Goal: Transaction & Acquisition: Purchase product/service

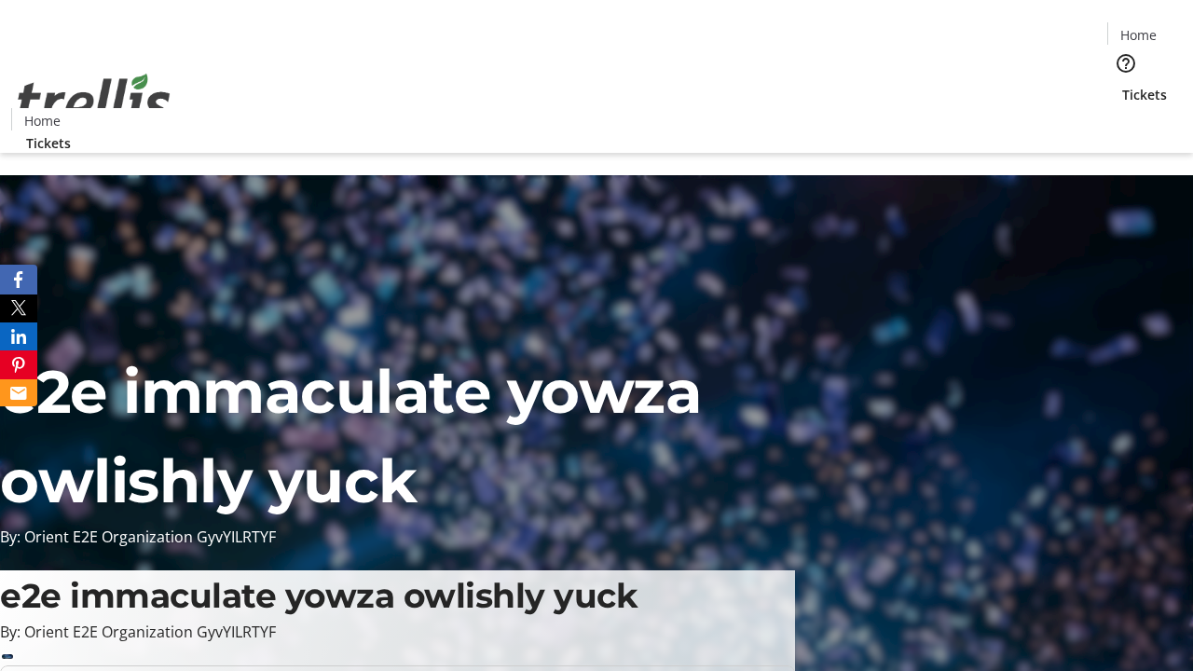
click at [1122, 85] on span "Tickets" at bounding box center [1144, 95] width 45 height 20
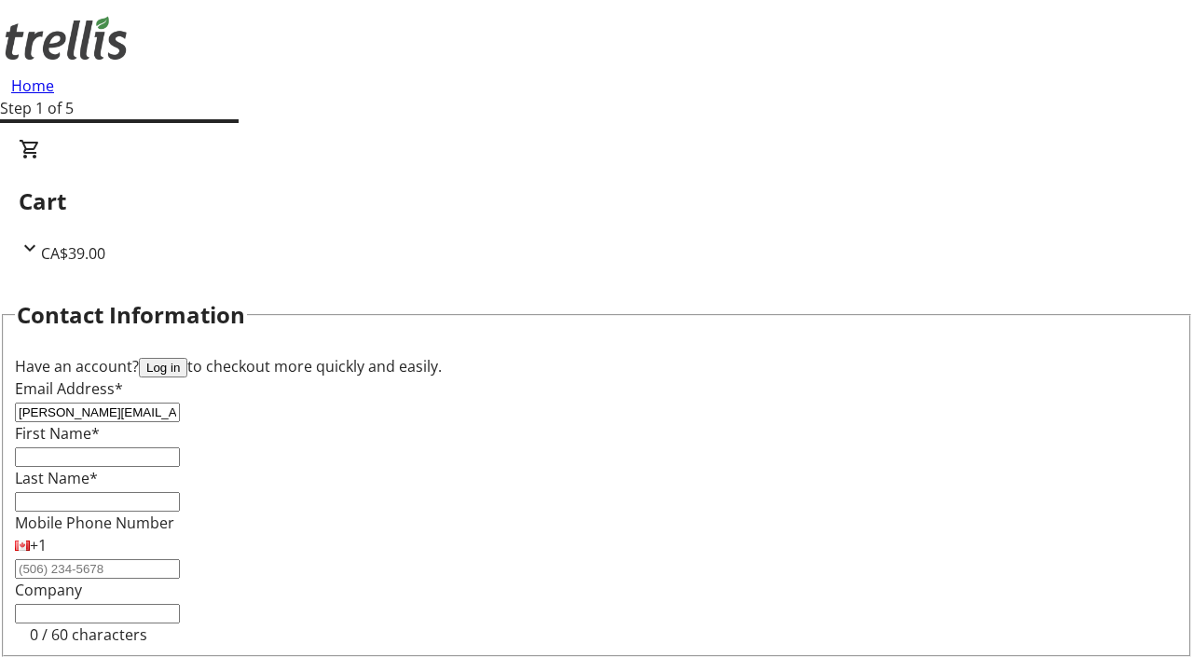
type input "[PERSON_NAME][EMAIL_ADDRESS][DOMAIN_NAME]"
type input "[PERSON_NAME]"
type input "Reinger"
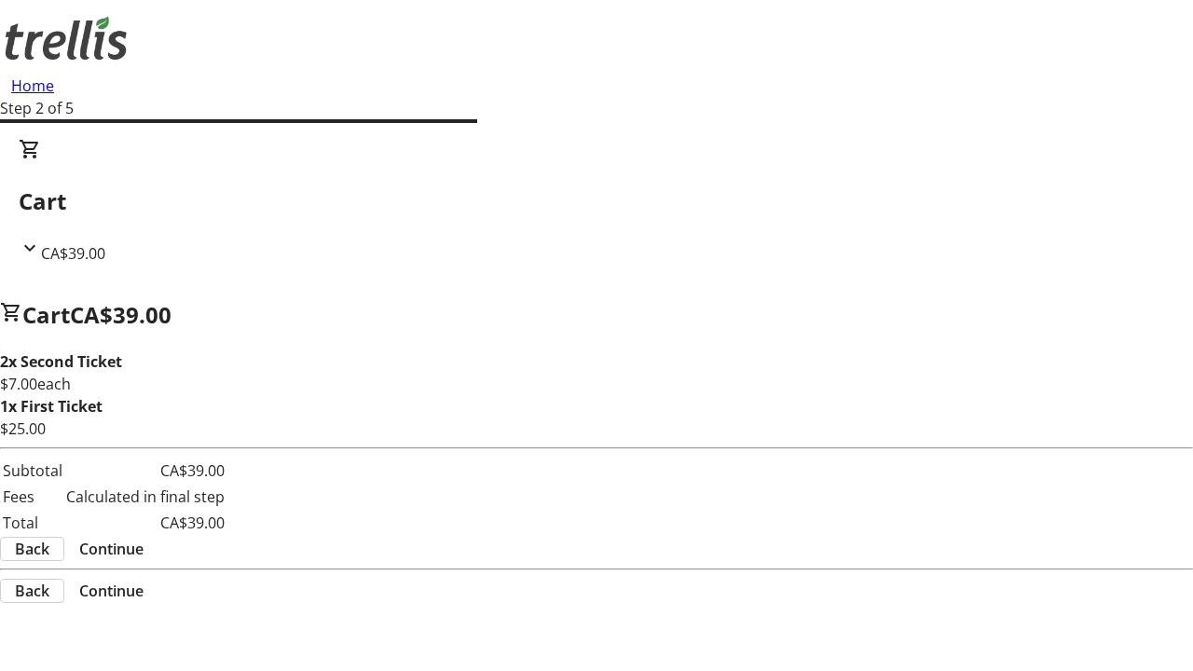
click at [144, 538] on span "Continue" at bounding box center [111, 549] width 64 height 22
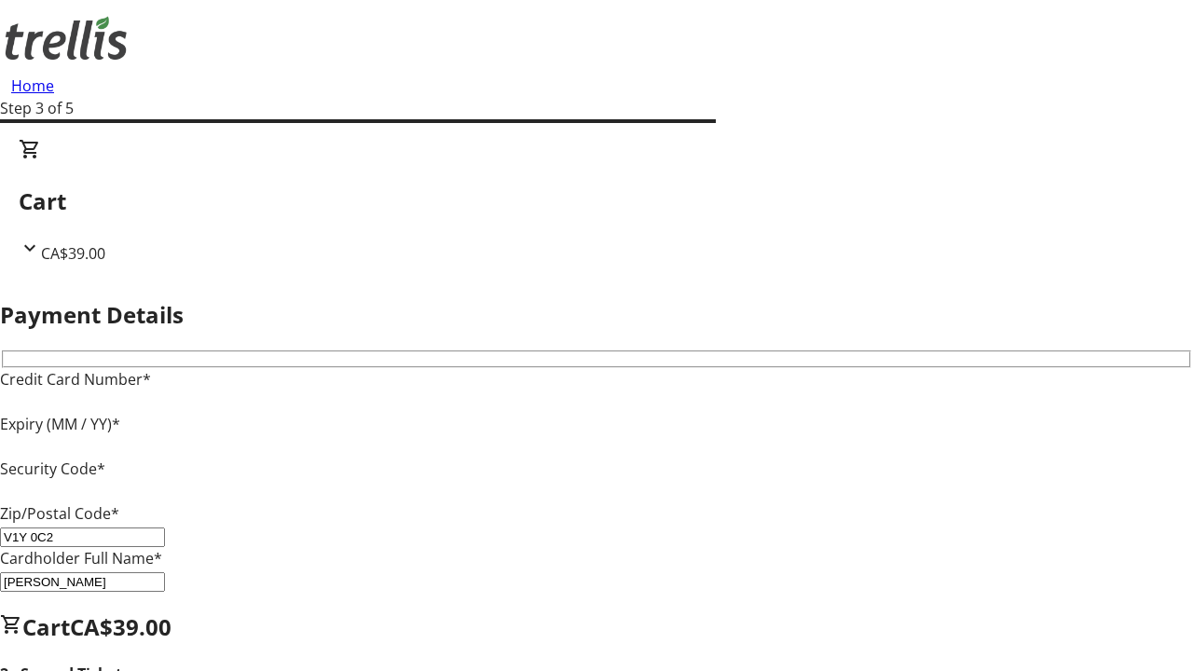
type input "V1Y 0C2"
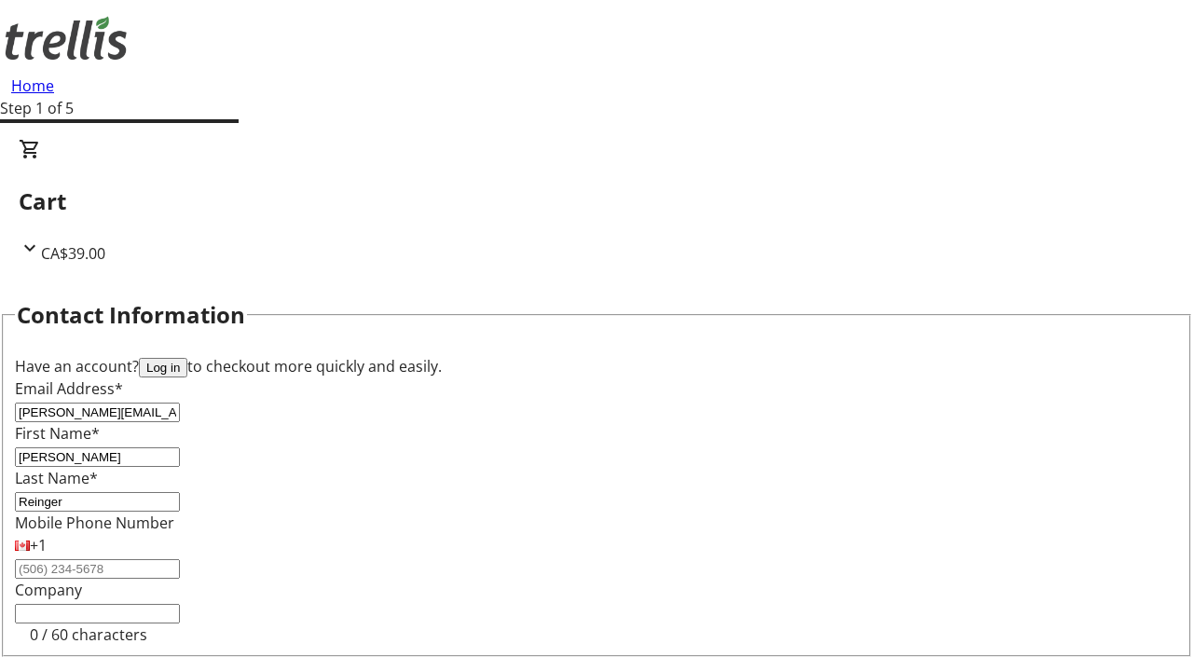
type input "[PERSON_NAME][EMAIL_ADDRESS][DOMAIN_NAME]"
type input "[PERSON_NAME]"
type input "Padberg"
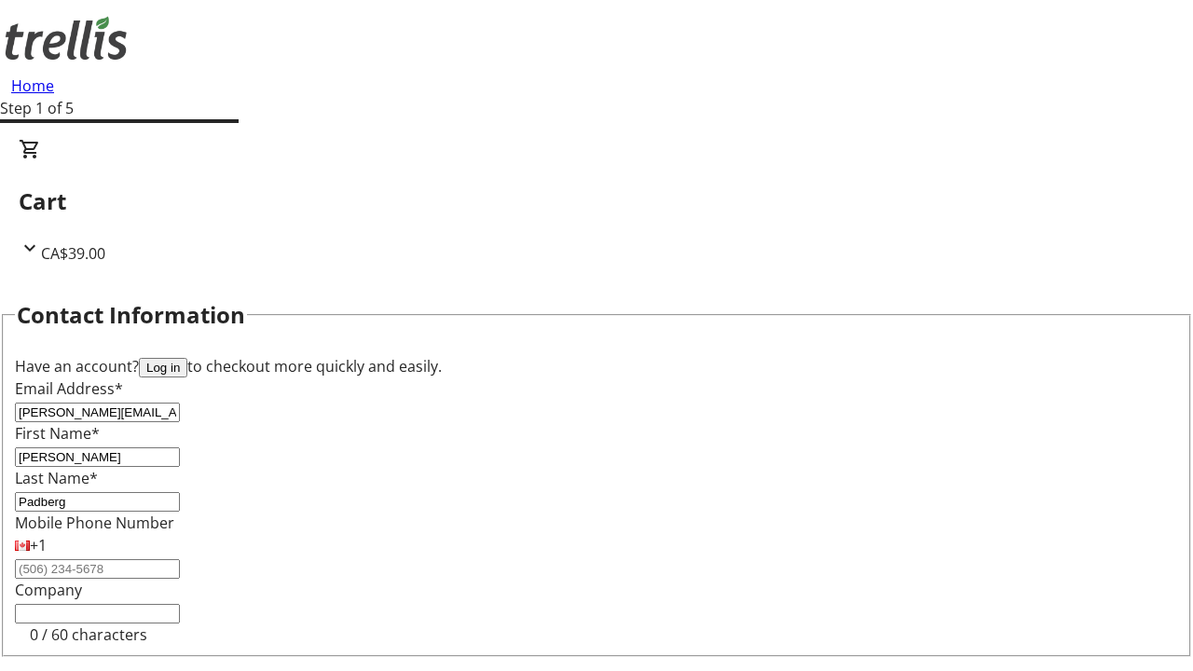
scroll to position [219, 0]
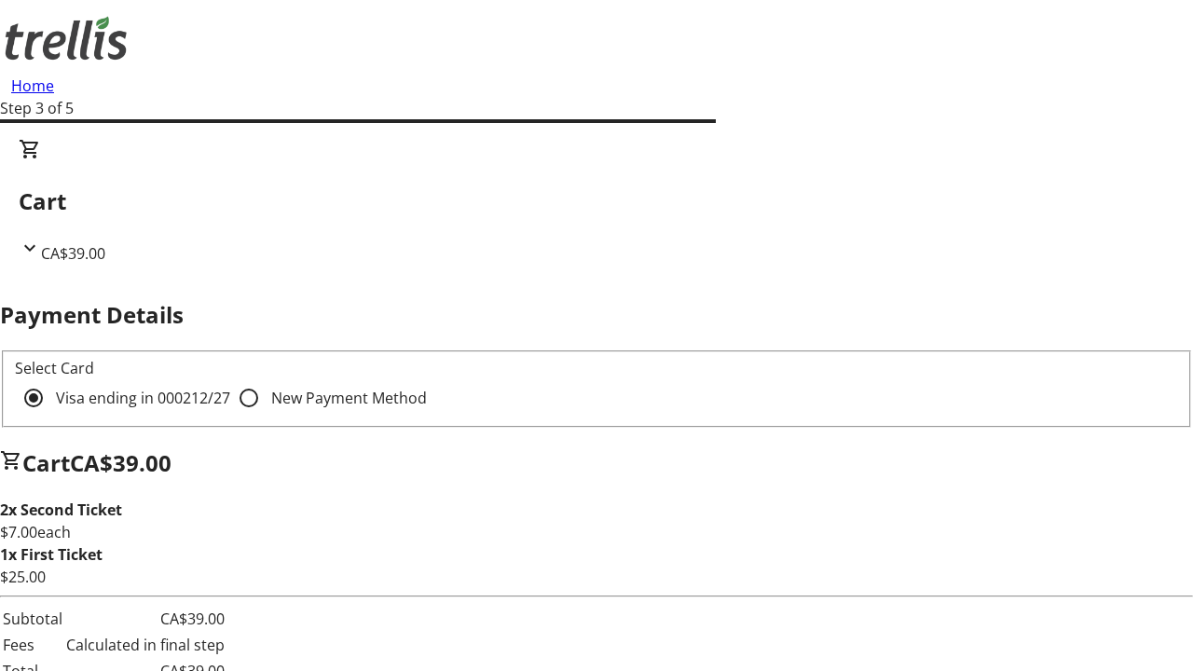
click at [230, 379] on input "New Payment Method" at bounding box center [248, 397] width 37 height 37
radio input "true"
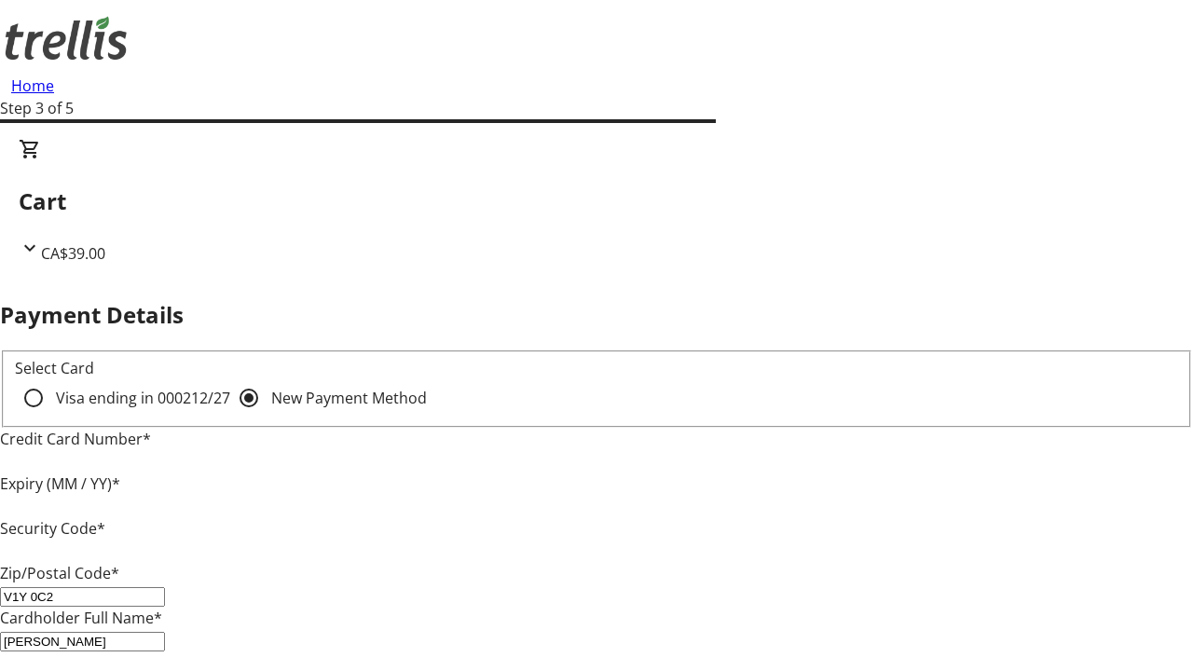
type input "V1Y 0C2"
